Goal: Consume media (video, audio)

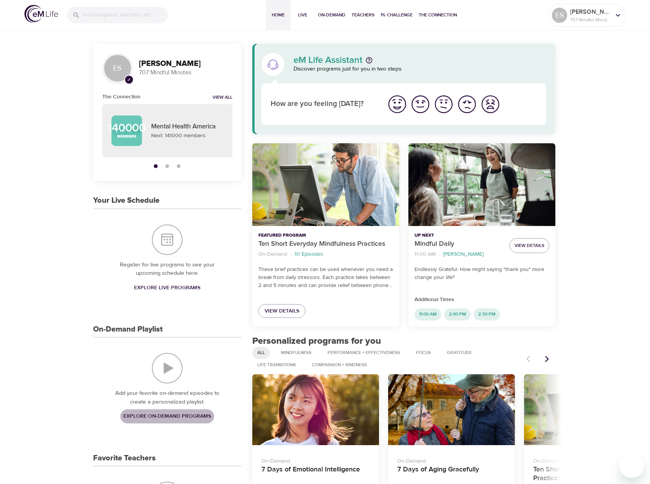
click at [169, 414] on span "Explore On-Demand Programs" at bounding box center [167, 417] width 88 height 10
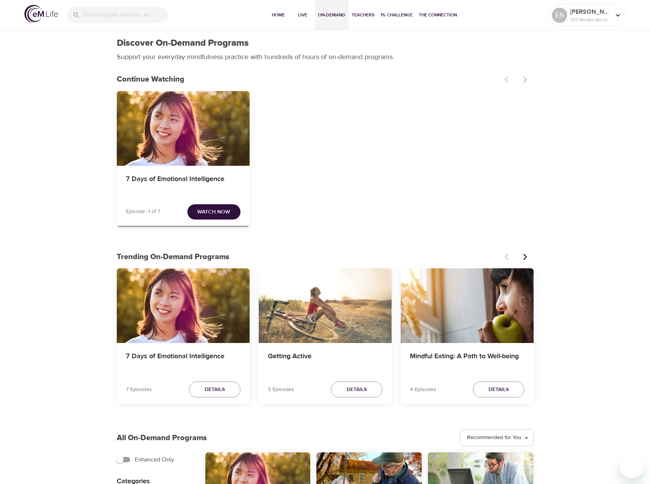
click at [214, 212] on span "Watch Now" at bounding box center [213, 212] width 33 height 10
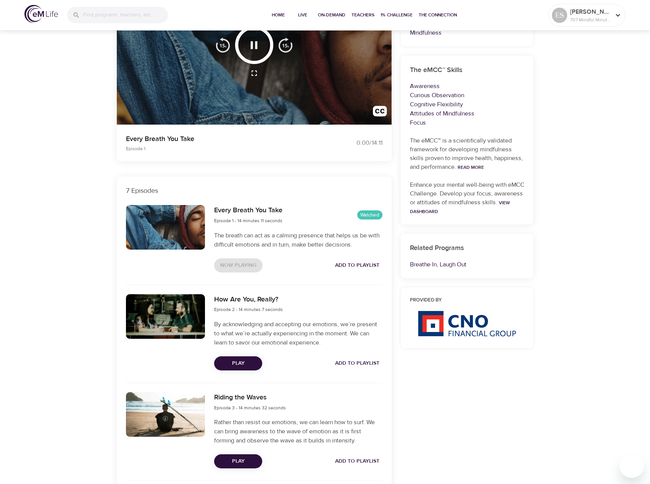
scroll to position [114, 0]
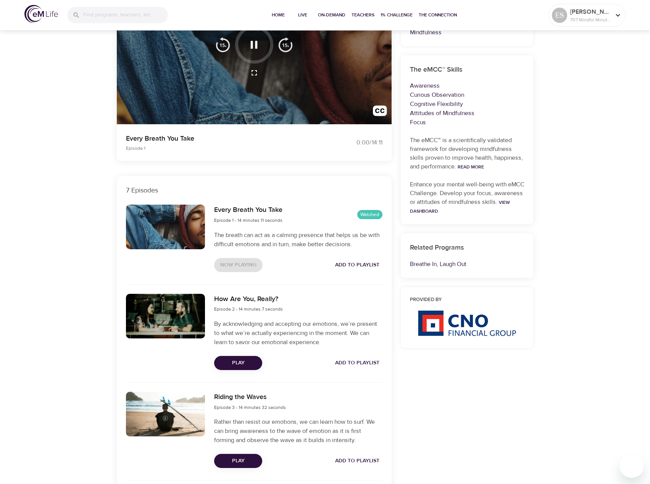
click at [240, 360] on span "Play" at bounding box center [238, 364] width 36 height 10
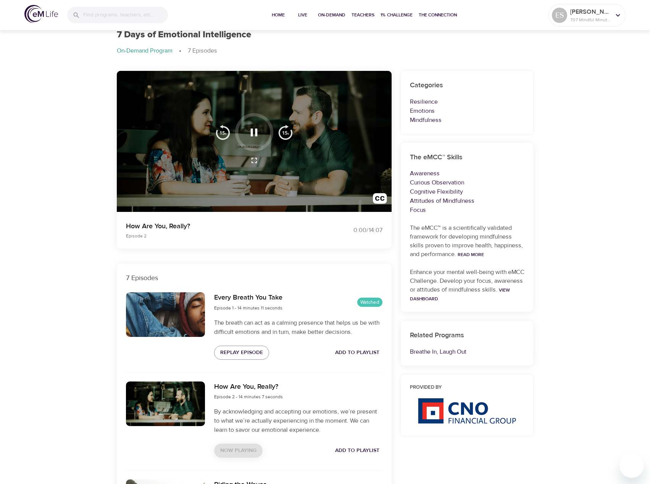
scroll to position [0, 0]
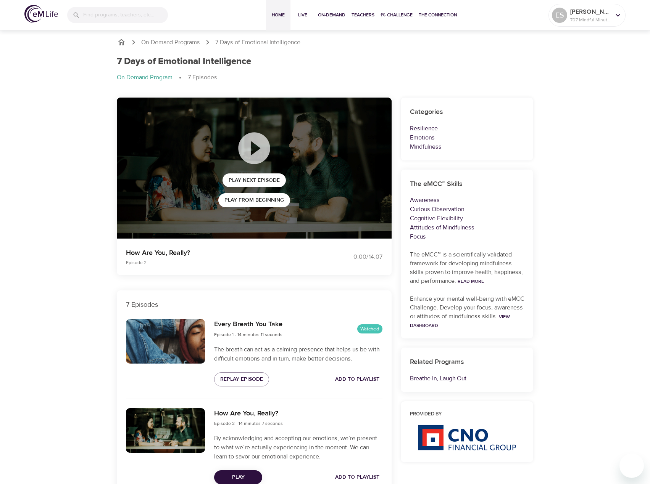
click at [274, 15] on span "Home" at bounding box center [278, 15] width 18 height 8
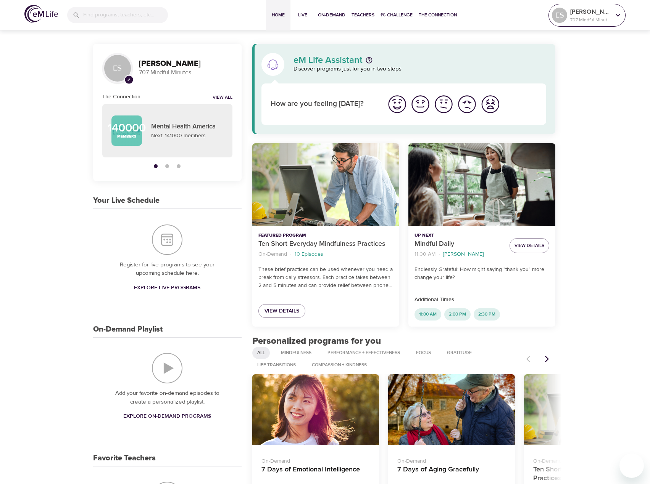
click at [591, 18] on p "707 Mindful Minutes" at bounding box center [590, 19] width 40 height 7
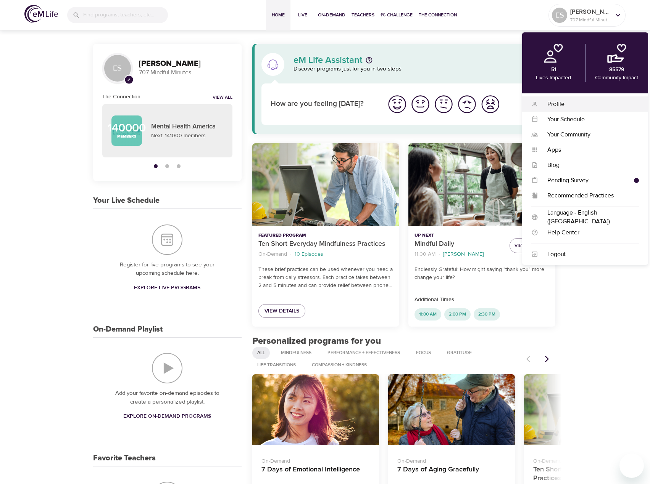
click at [592, 103] on div "Profile" at bounding box center [588, 104] width 101 height 9
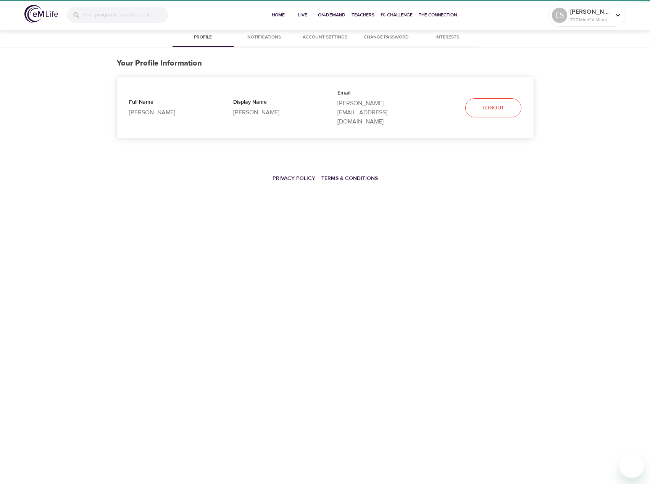
select select "10"
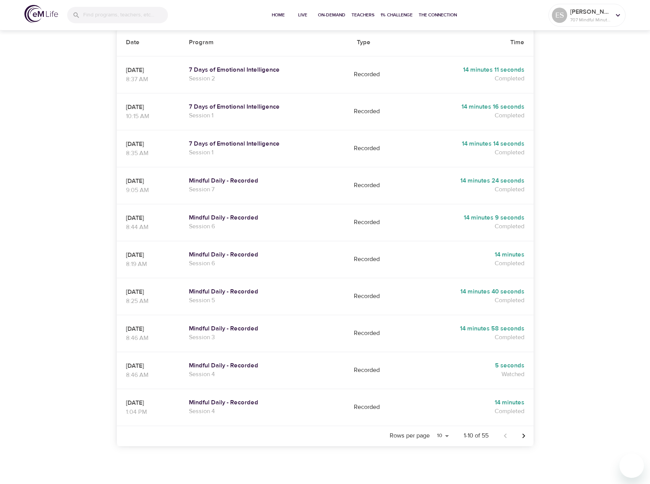
scroll to position [169, 0]
